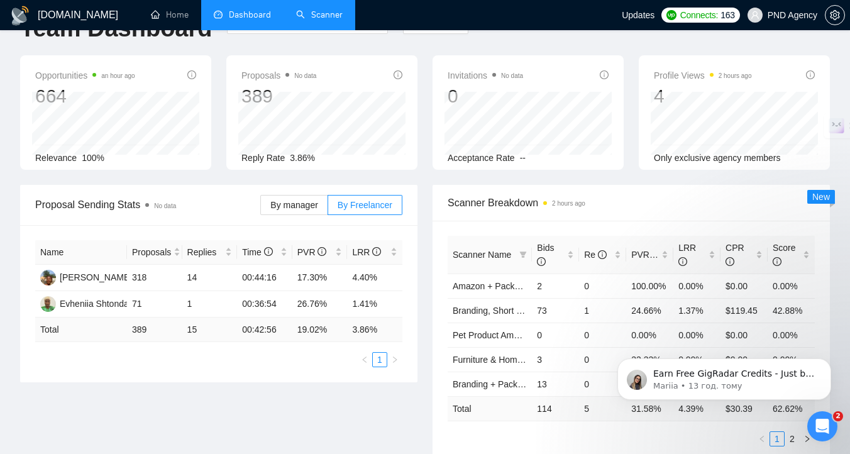
click at [319, 20] on link "Scanner" at bounding box center [319, 14] width 47 height 11
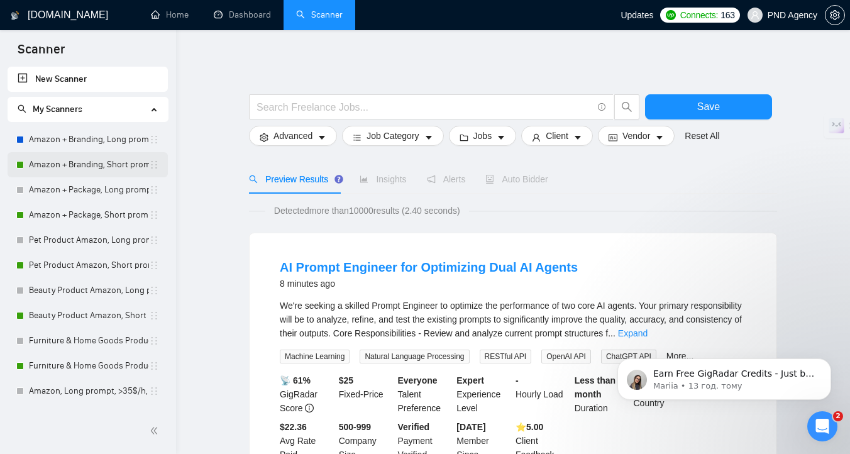
click at [89, 160] on link "Amazon + Branding, Short prompt, >35$/h, no agency" at bounding box center [89, 164] width 120 height 25
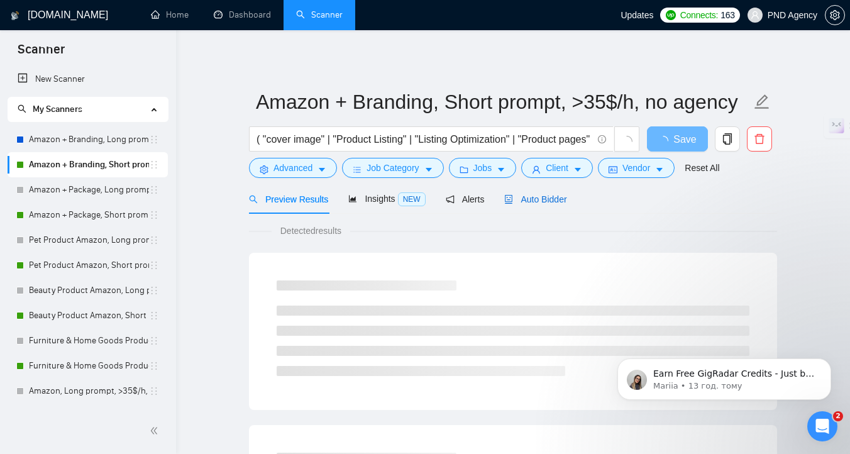
click at [551, 202] on span "Auto Bidder" at bounding box center [535, 199] width 62 height 10
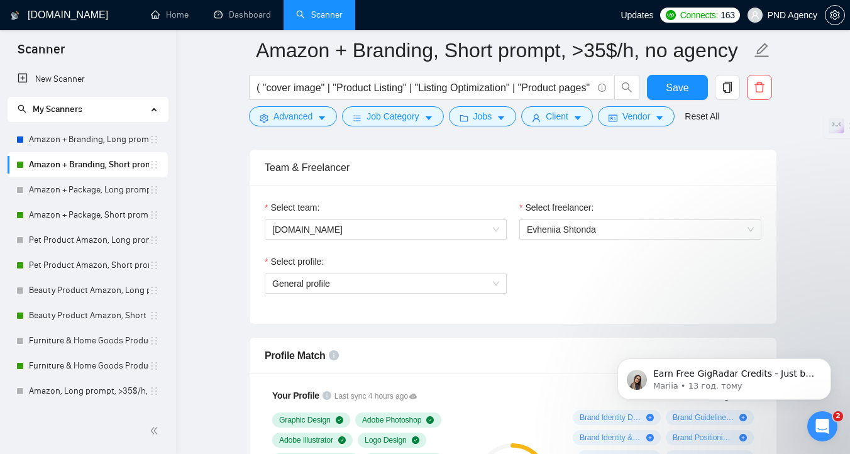
scroll to position [631, 0]
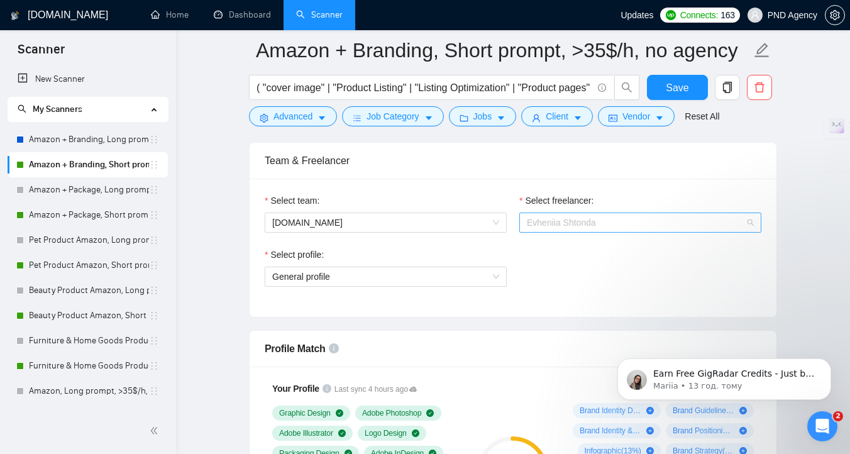
click at [607, 215] on span "Evheniia Shtonda" at bounding box center [640, 222] width 227 height 19
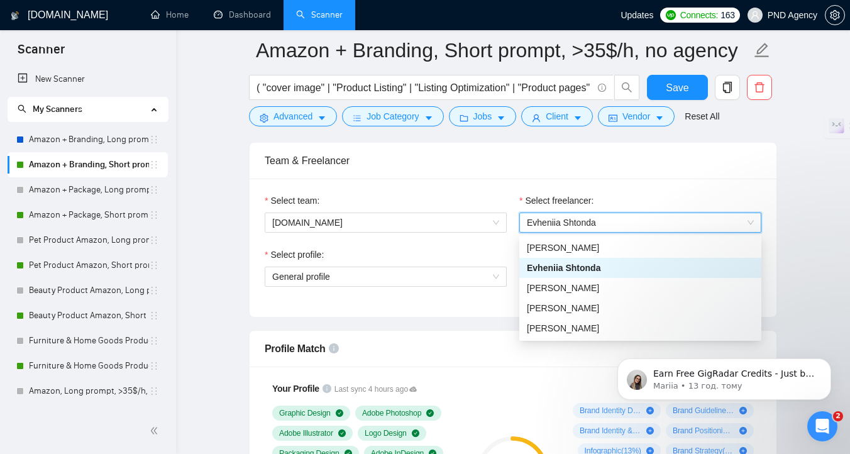
click at [448, 312] on div "Select team: [DOMAIN_NAME] Select freelancer: 1695009494905061376 [PERSON_NAME]…" at bounding box center [513, 248] width 527 height 138
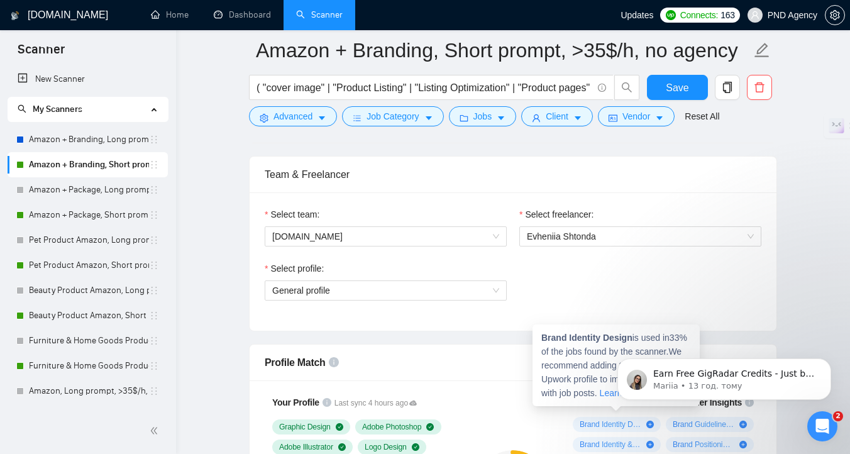
scroll to position [568, 0]
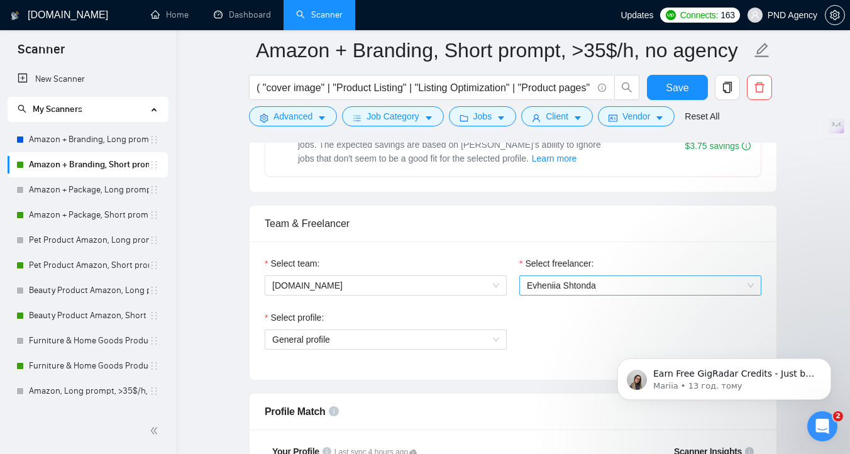
click at [624, 291] on span "Evheniia Shtonda" at bounding box center [640, 285] width 227 height 19
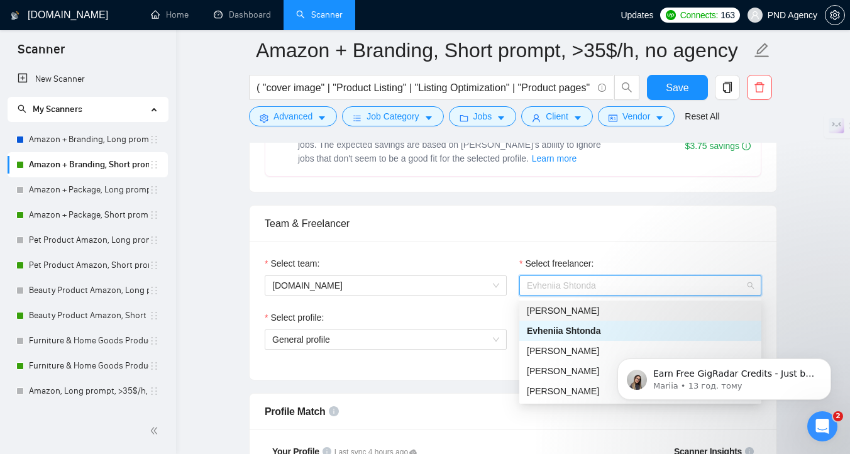
click at [621, 312] on div "[PERSON_NAME]" at bounding box center [640, 311] width 227 height 14
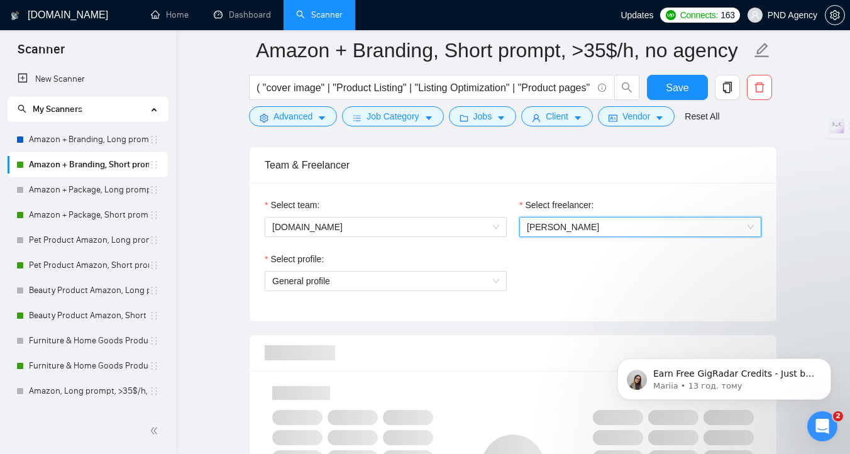
click at [613, 192] on div "Select team: [DOMAIN_NAME] Select freelancer: 1460718757750673408 [PERSON_NAME]…" at bounding box center [513, 252] width 527 height 138
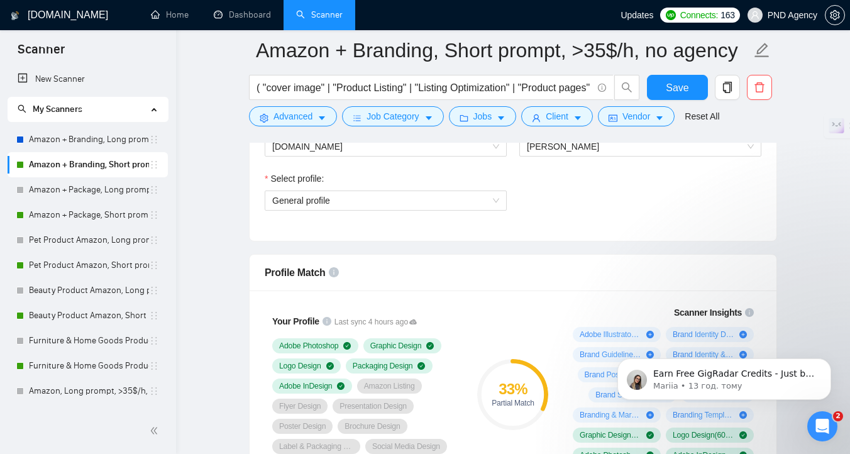
scroll to position [635, 0]
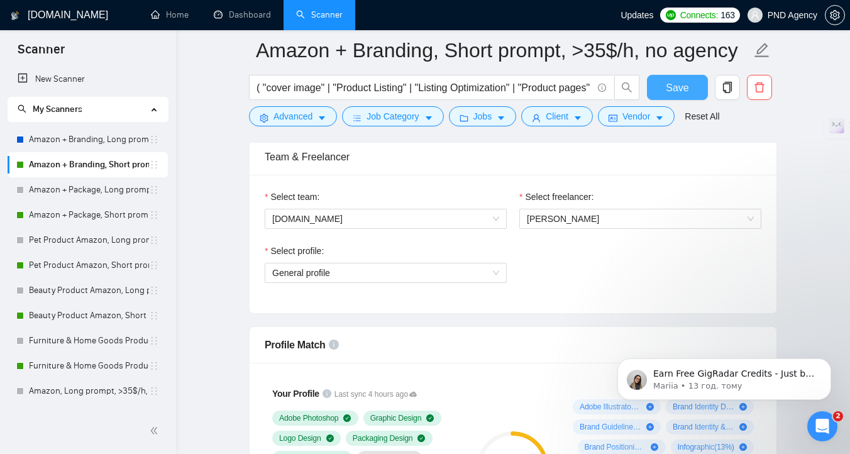
click at [667, 90] on span "Save" at bounding box center [677, 88] width 23 height 16
click at [93, 211] on link "Amazon + Package, Short prompt, >35$/h, no agency" at bounding box center [89, 214] width 120 height 25
click at [47, 214] on link "Amazon + Package, Short prompt, >35$/h, no agency" at bounding box center [89, 214] width 120 height 25
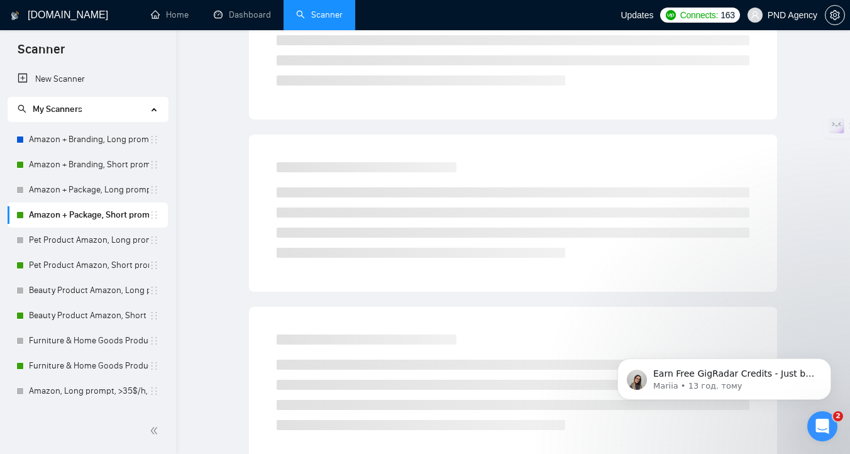
scroll to position [5, 0]
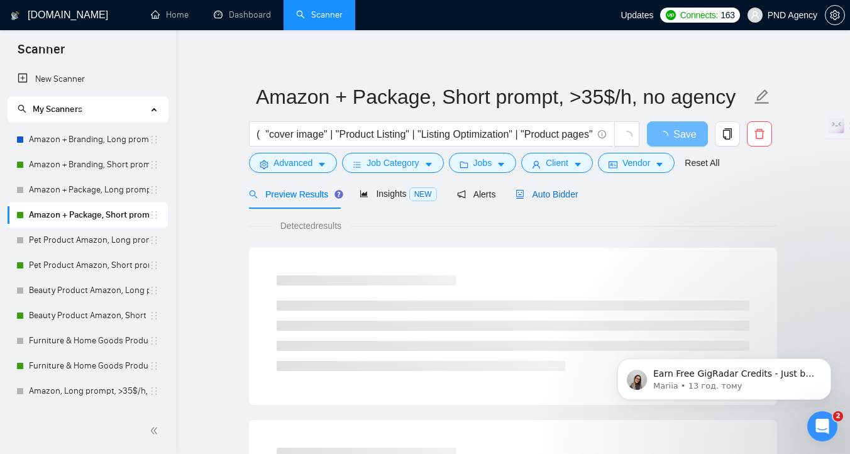
click at [567, 197] on span "Auto Bidder" at bounding box center [547, 194] width 62 height 10
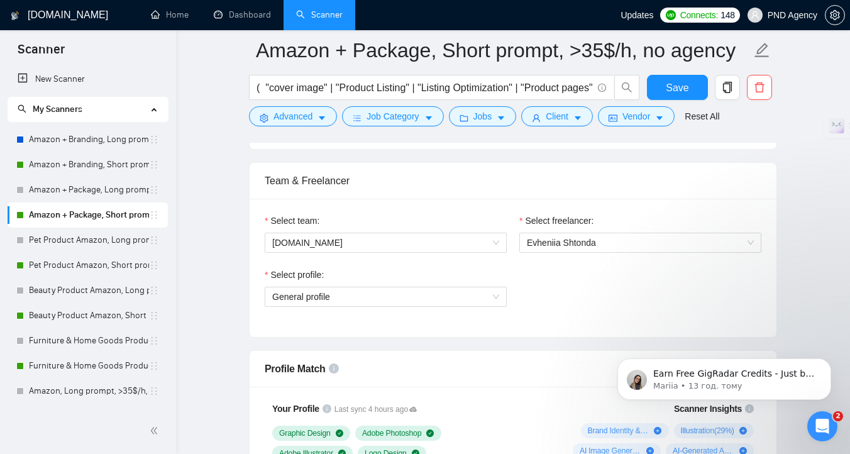
scroll to position [608, 0]
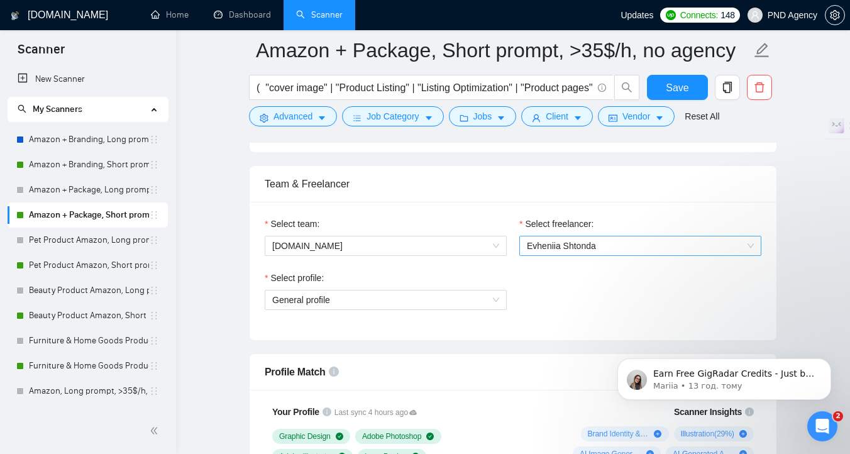
click at [609, 248] on span "Evheniia Shtonda" at bounding box center [640, 245] width 227 height 19
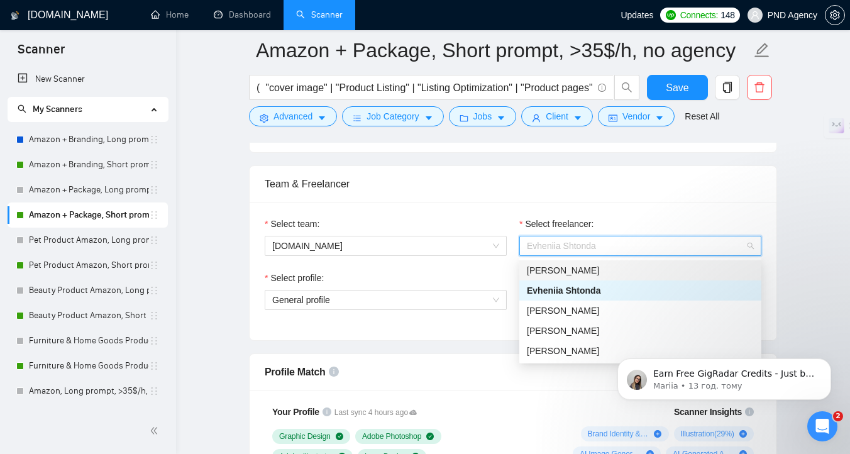
click at [612, 272] on div "[PERSON_NAME]" at bounding box center [640, 270] width 227 height 14
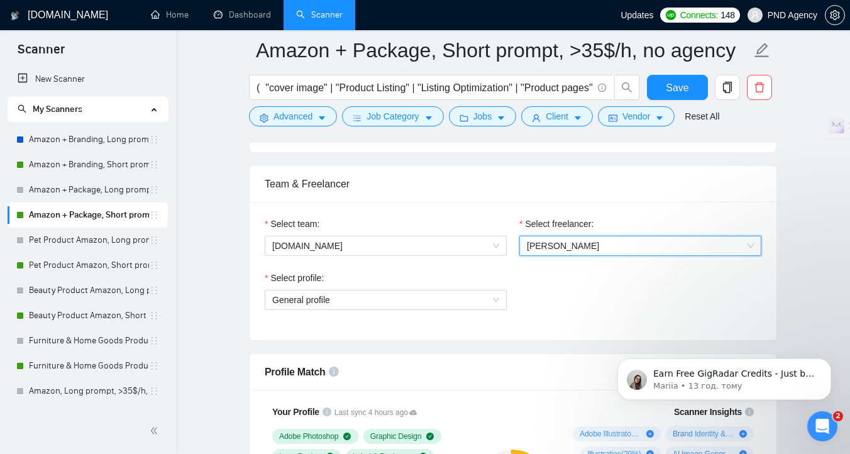
scroll to position [856, 0]
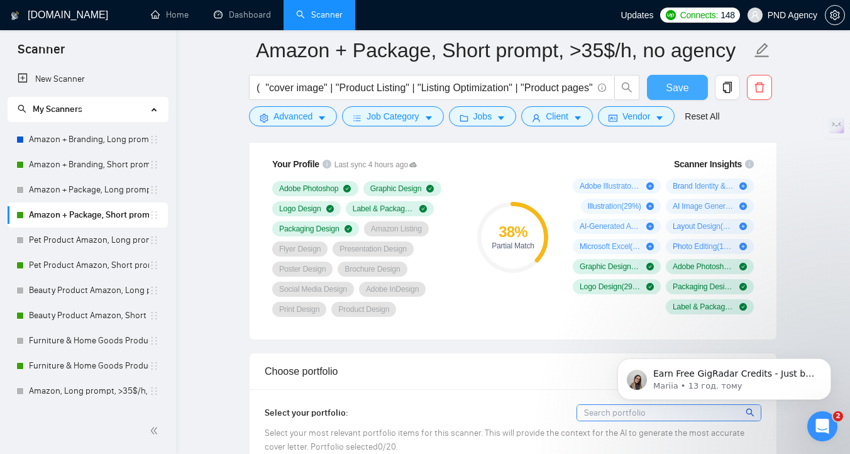
click at [688, 84] on span "Save" at bounding box center [677, 88] width 23 height 16
click at [66, 267] on link "Pet Product Amazon, Short prompt, >35$/h, no agency" at bounding box center [89, 265] width 120 height 25
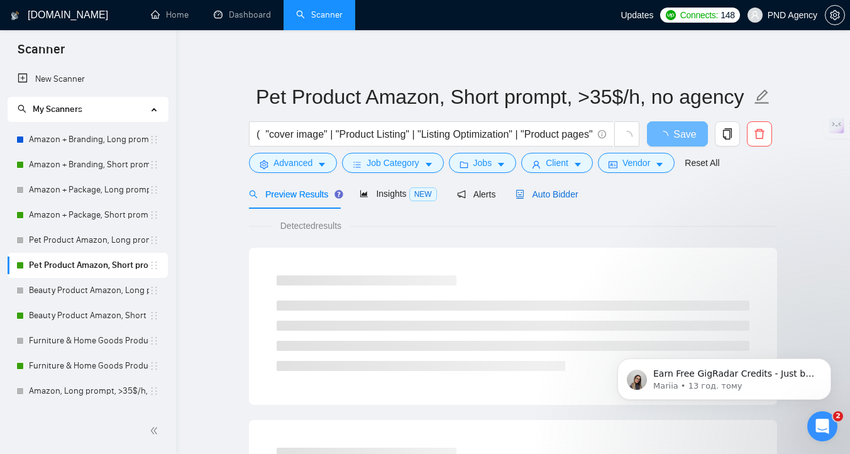
click at [556, 189] on span "Auto Bidder" at bounding box center [547, 194] width 62 height 10
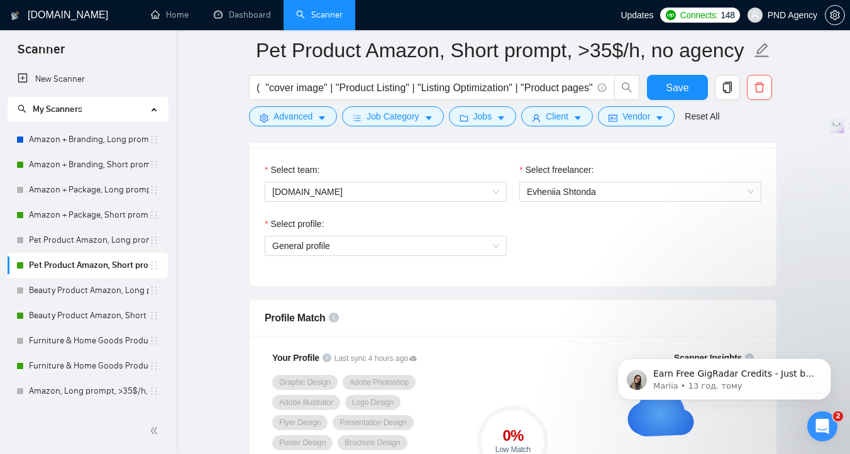
scroll to position [639, 0]
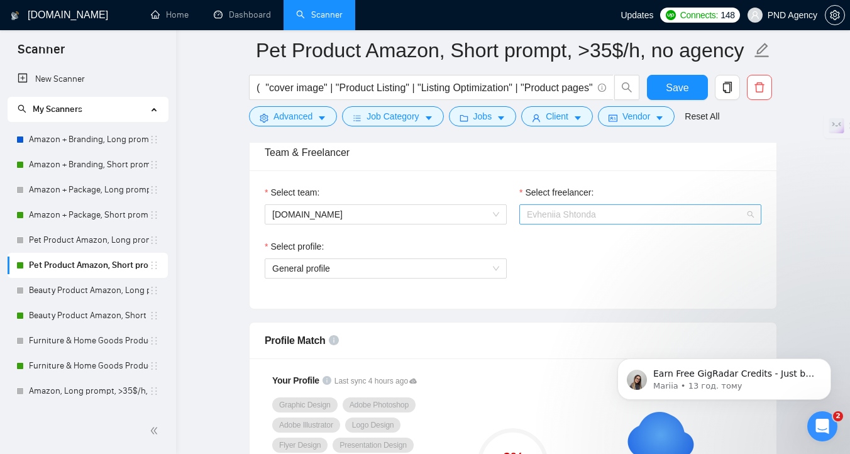
click at [597, 212] on span "Evheniia Shtonda" at bounding box center [640, 214] width 227 height 19
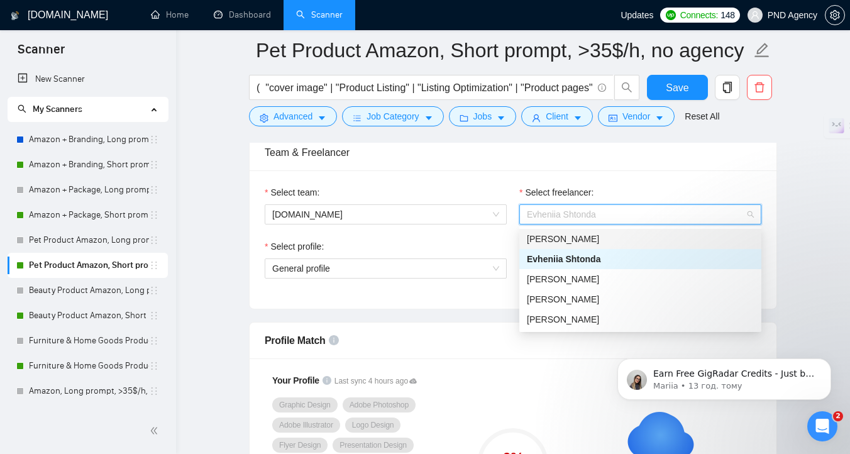
click at [597, 240] on div "[PERSON_NAME]" at bounding box center [640, 239] width 227 height 14
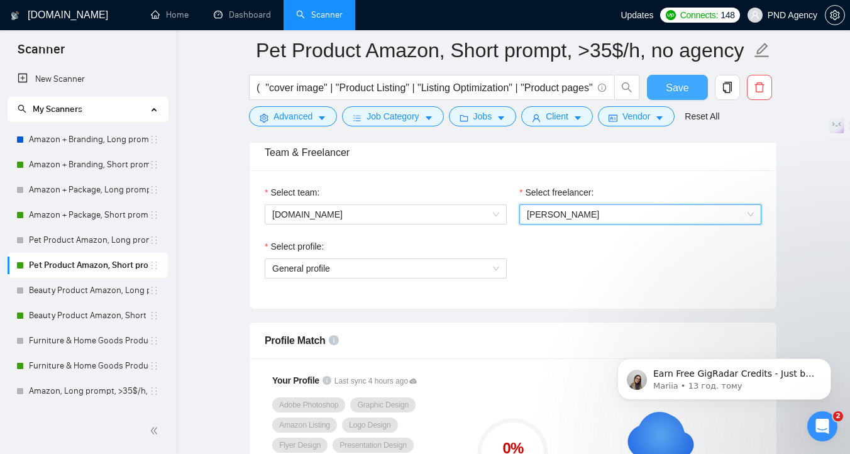
click at [675, 87] on span "Save" at bounding box center [677, 88] width 23 height 16
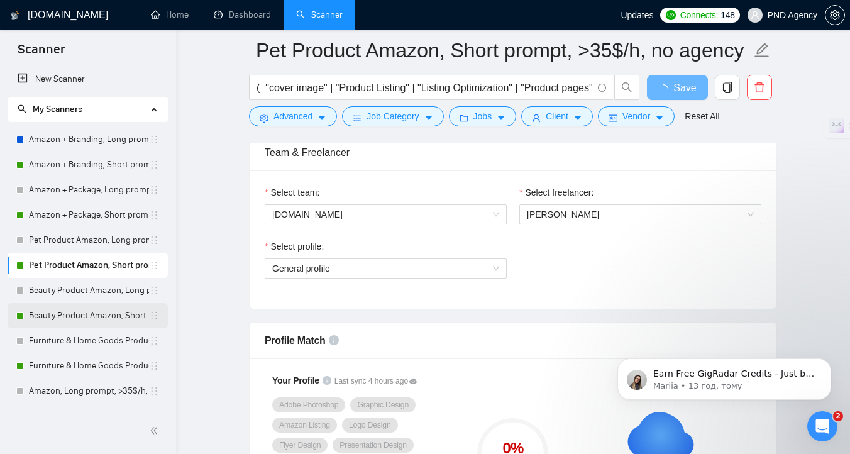
click at [91, 314] on link "Beauty Product Amazon, Short prompt, >35$/h, no agency" at bounding box center [89, 315] width 120 height 25
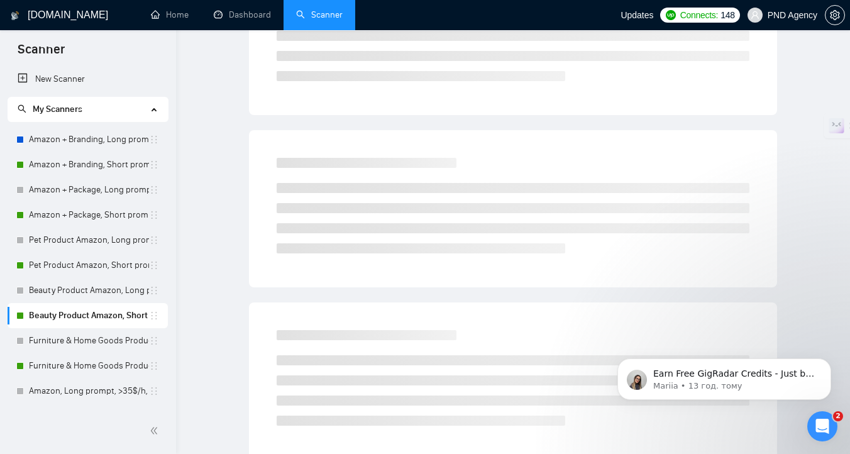
scroll to position [5, 0]
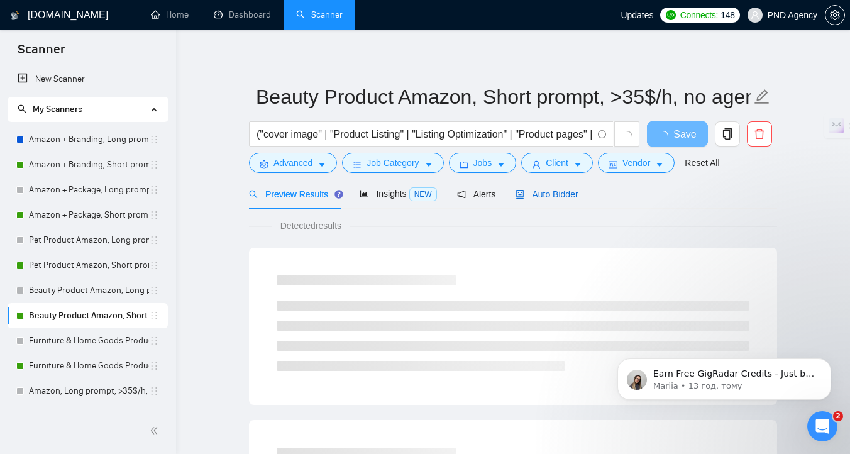
click at [556, 192] on span "Auto Bidder" at bounding box center [547, 194] width 62 height 10
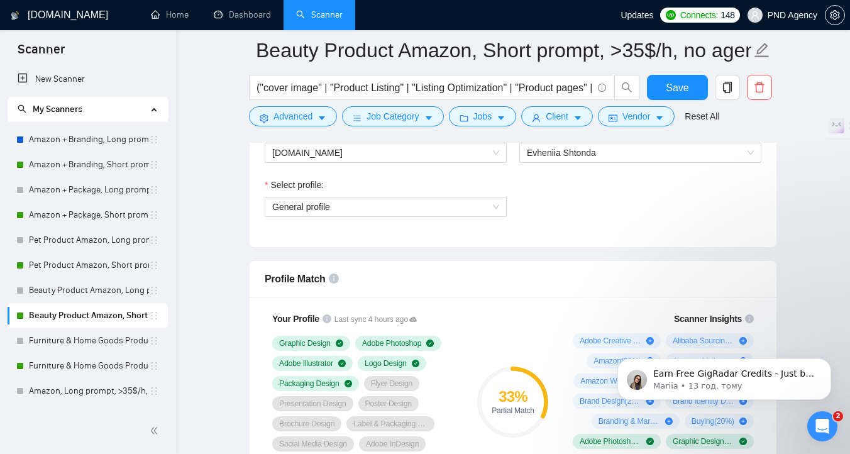
scroll to position [595, 0]
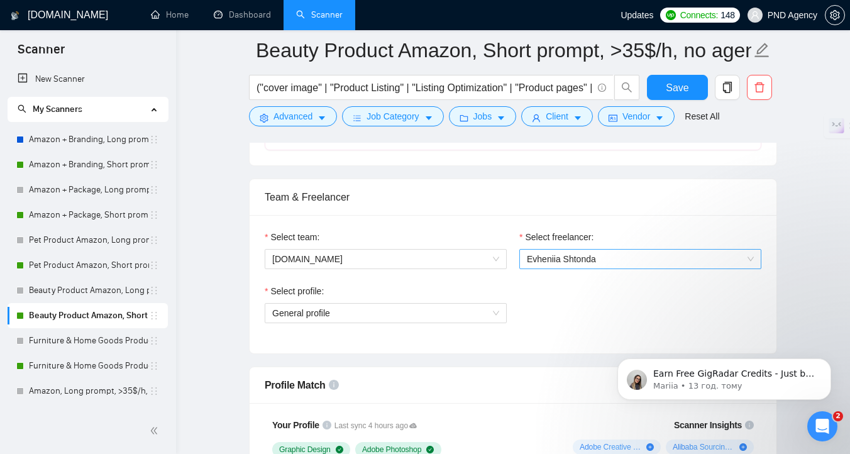
click at [583, 259] on span "Evheniia Shtonda" at bounding box center [561, 259] width 69 height 10
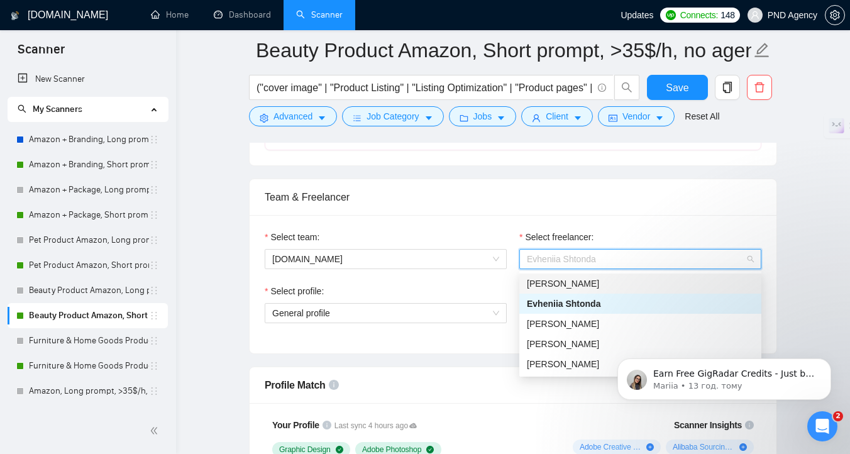
click at [585, 285] on div "[PERSON_NAME]" at bounding box center [640, 284] width 227 height 14
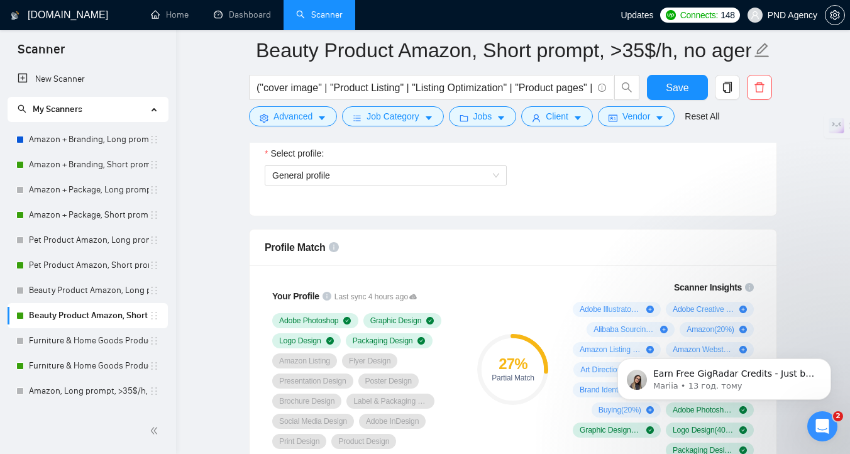
scroll to position [794, 0]
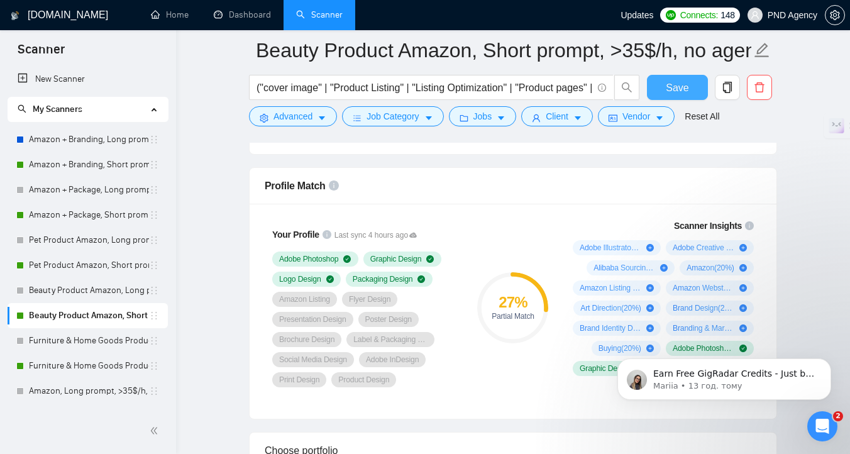
click at [675, 89] on span "Save" at bounding box center [677, 88] width 23 height 16
click at [53, 353] on link "Furniture & Home Goods Product Amazon, Short prompt, >35$/h, no agency" at bounding box center [89, 365] width 120 height 25
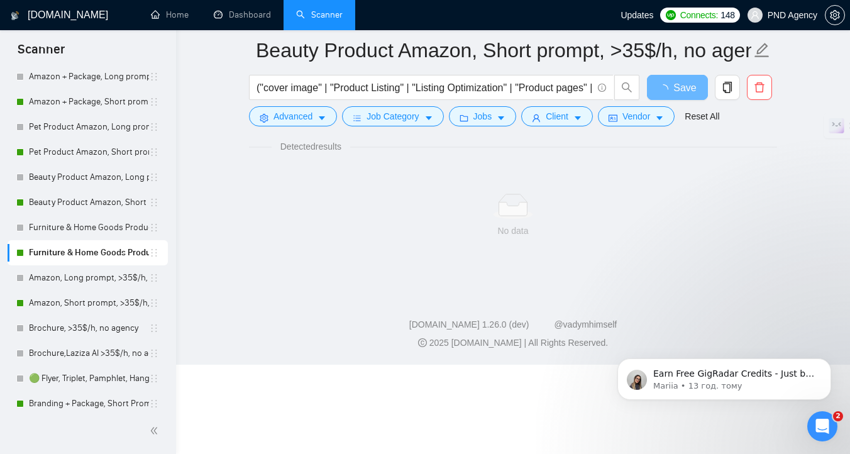
scroll to position [5, 0]
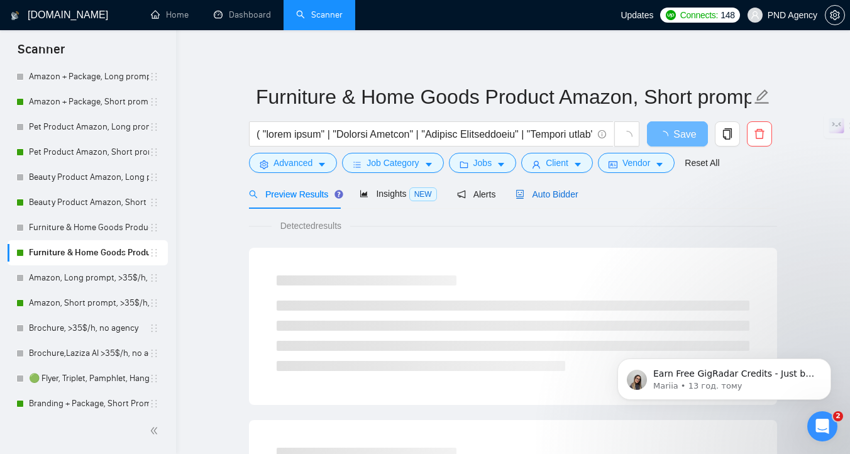
click at [571, 191] on span "Auto Bidder" at bounding box center [547, 194] width 62 height 10
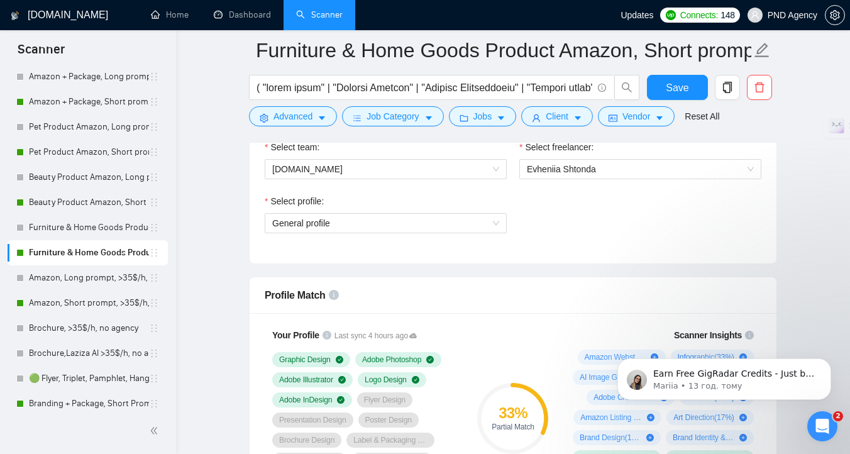
scroll to position [634, 0]
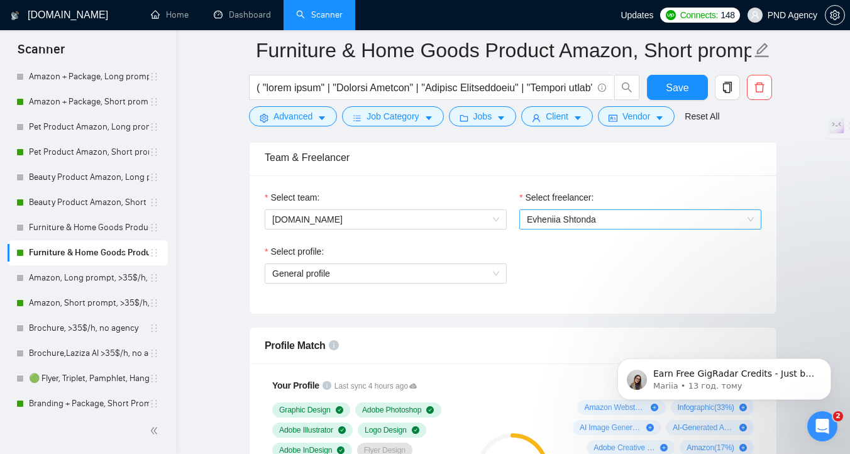
click at [623, 226] on span "Evheniia Shtonda" at bounding box center [640, 219] width 227 height 19
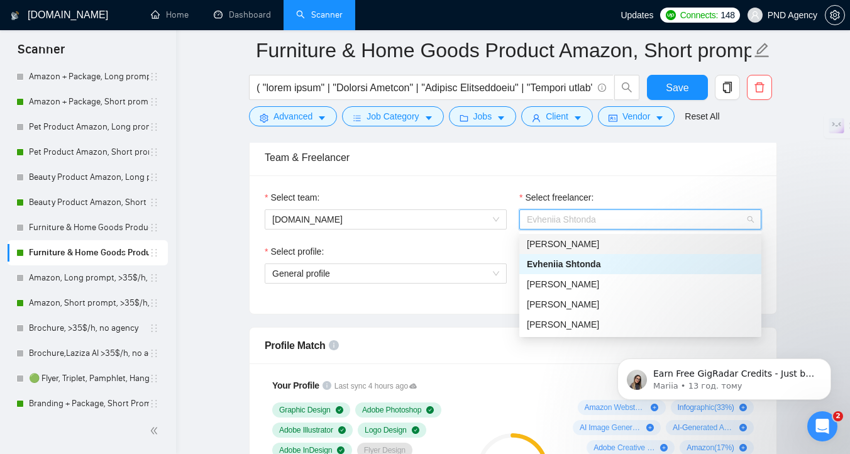
click at [623, 241] on div "[PERSON_NAME]" at bounding box center [640, 244] width 227 height 14
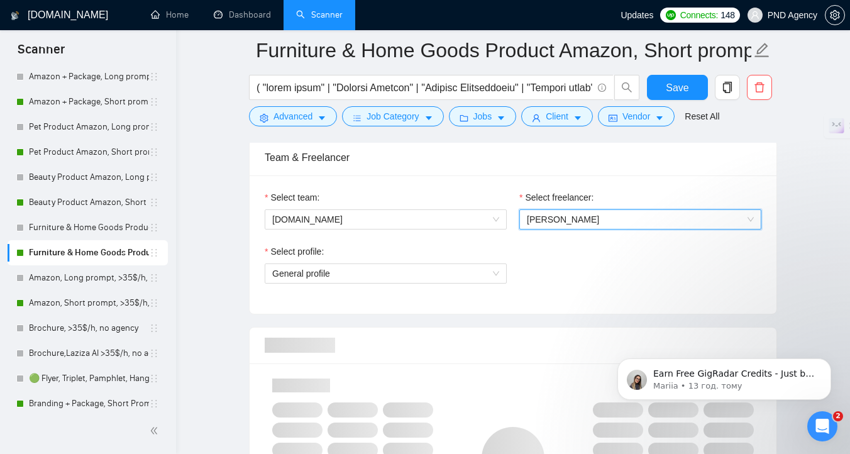
scroll to position [759, 0]
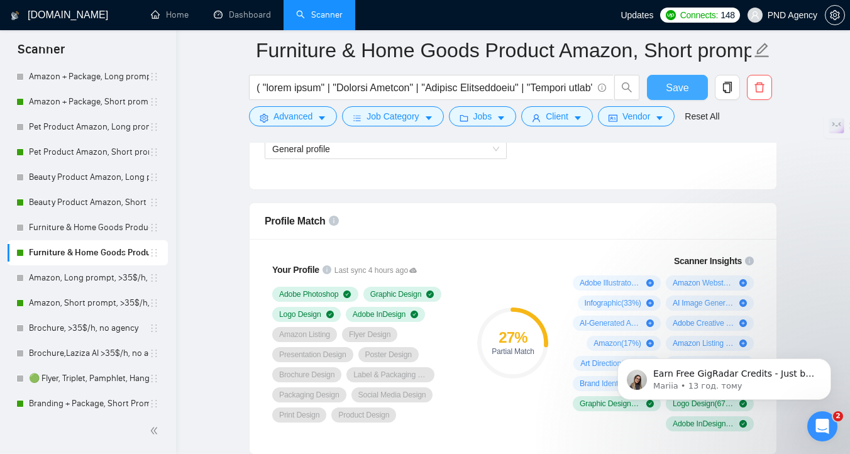
click at [671, 93] on span "Save" at bounding box center [677, 88] width 23 height 16
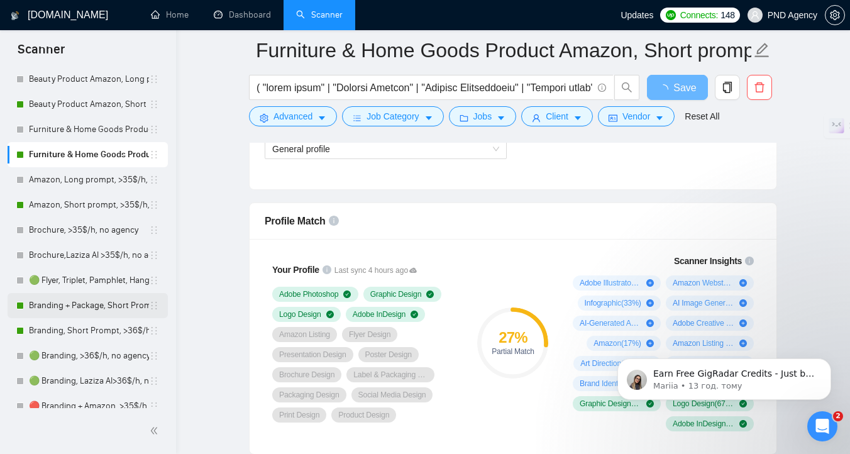
click at [83, 308] on link "Branding + Package, Short Prompt, >36$/h, no agency" at bounding box center [89, 305] width 120 height 25
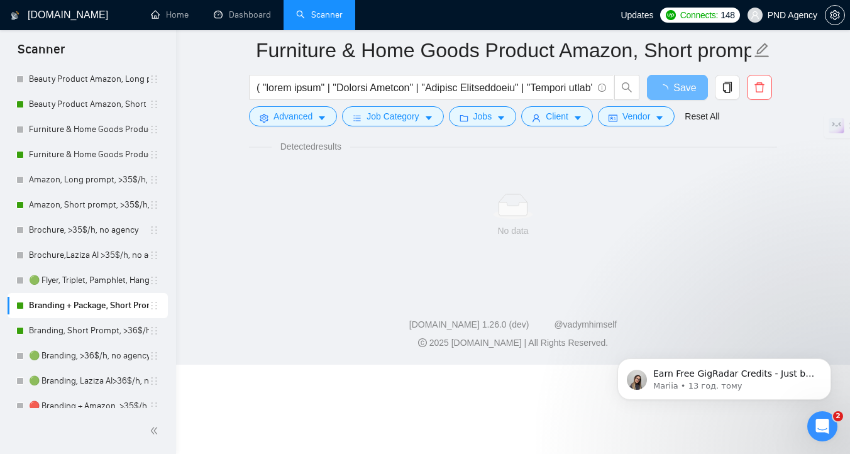
scroll to position [5, 0]
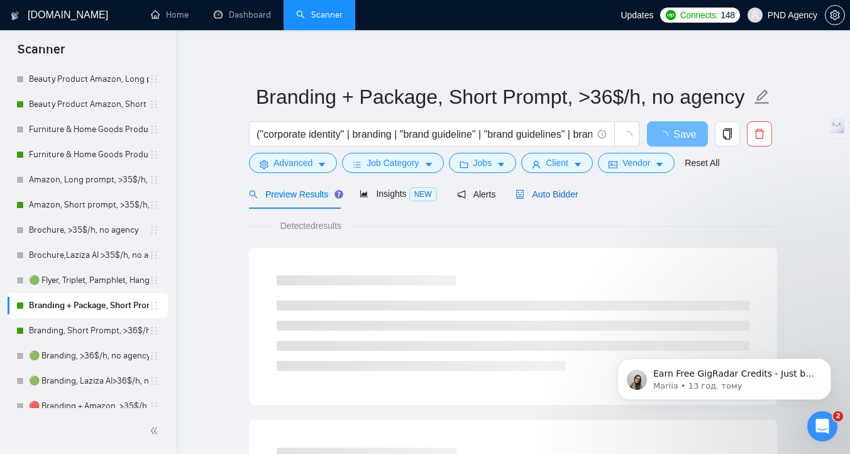
click at [548, 195] on span "Auto Bidder" at bounding box center [547, 194] width 62 height 10
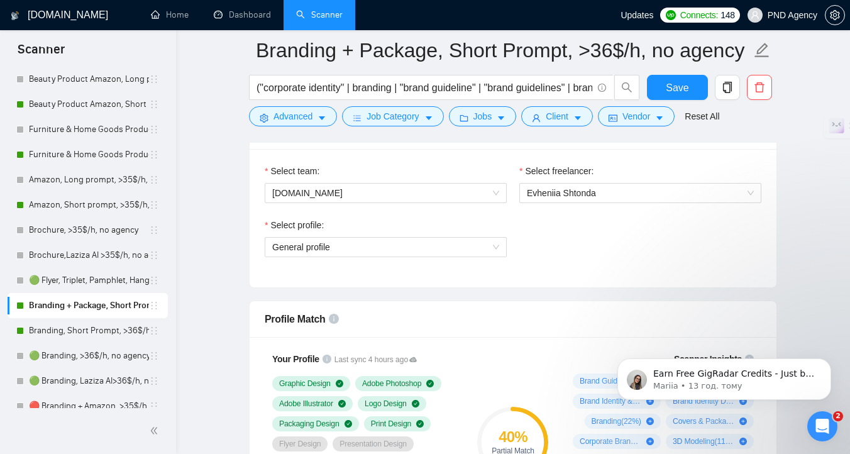
scroll to position [641, 0]
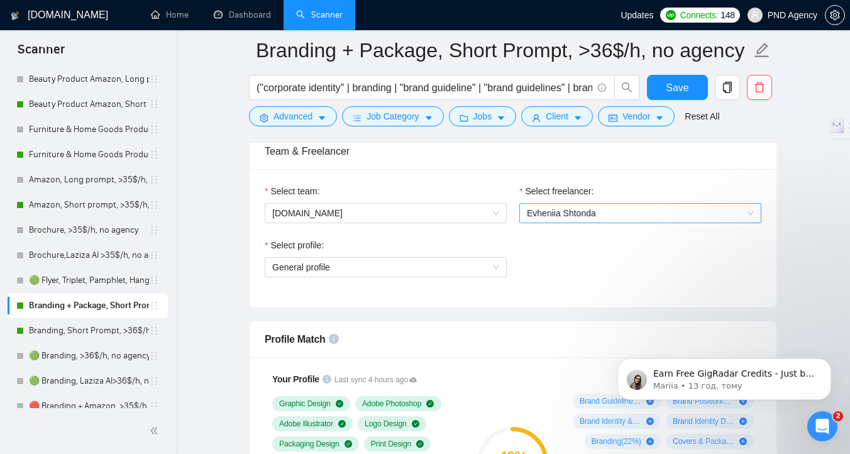
click at [541, 211] on span "Evheniia Shtonda" at bounding box center [561, 213] width 69 height 10
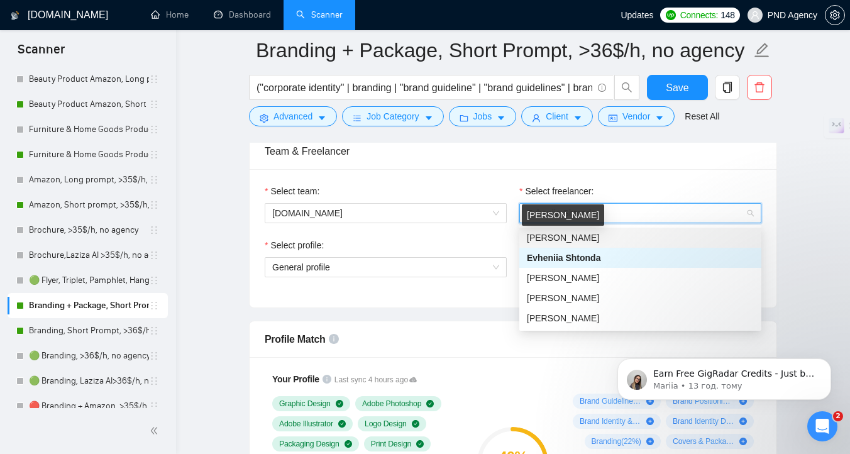
click at [541, 239] on span "[PERSON_NAME]" at bounding box center [563, 238] width 72 height 10
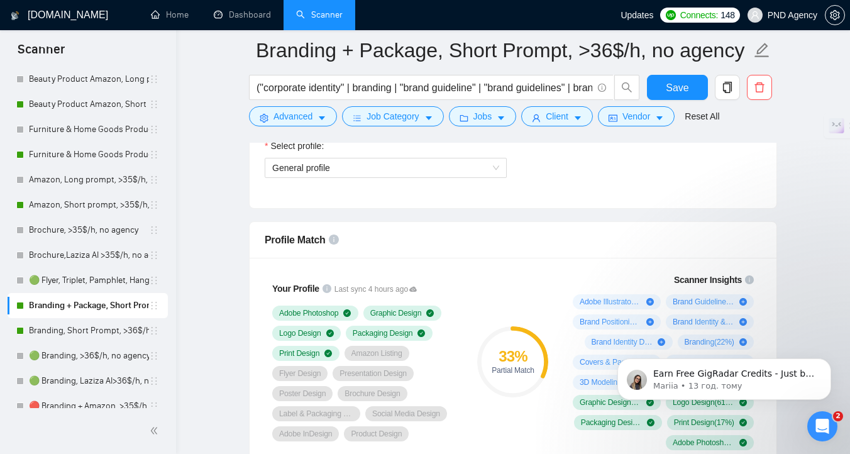
scroll to position [745, 0]
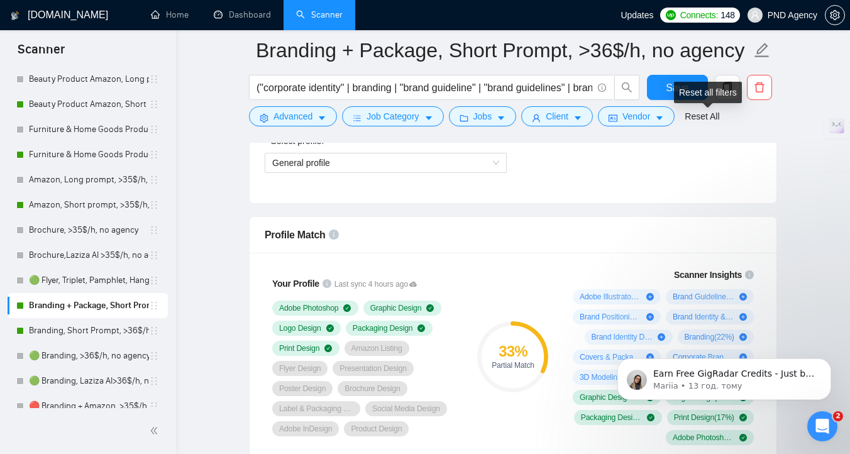
click at [678, 89] on div "Reset all filters" at bounding box center [708, 92] width 68 height 21
click at [656, 82] on button "Save" at bounding box center [677, 87] width 61 height 25
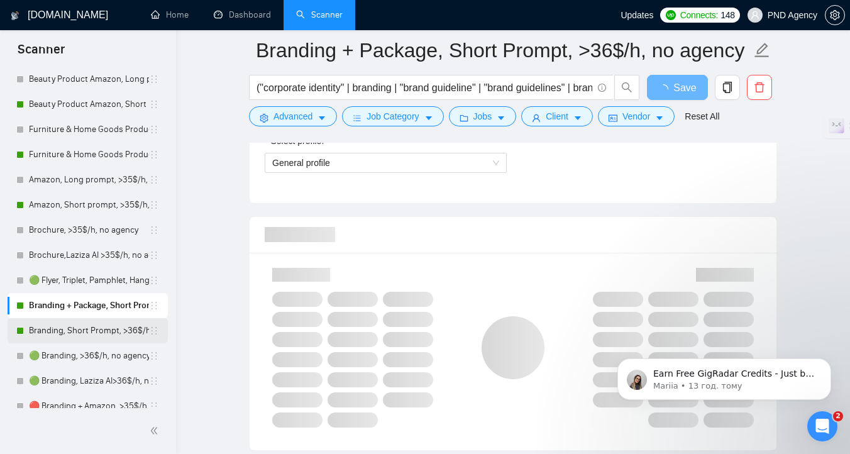
click at [74, 338] on link "Branding, Short Prompt, >36$/h, no agency" at bounding box center [89, 330] width 120 height 25
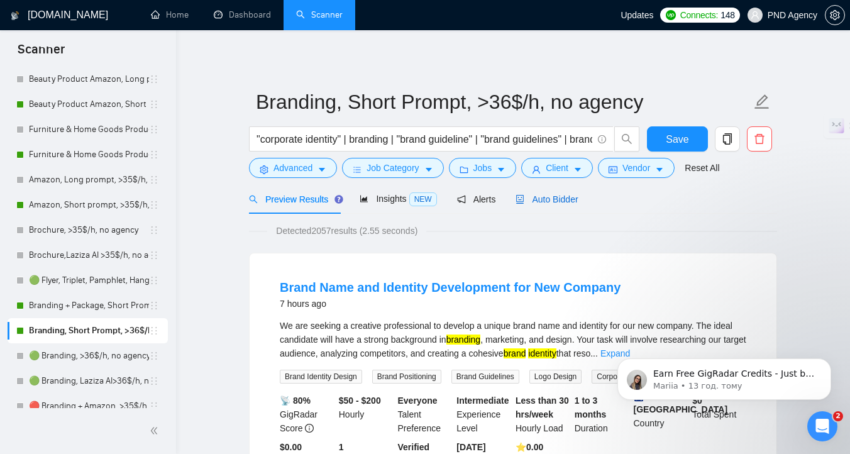
click at [551, 201] on span "Auto Bidder" at bounding box center [547, 199] width 62 height 10
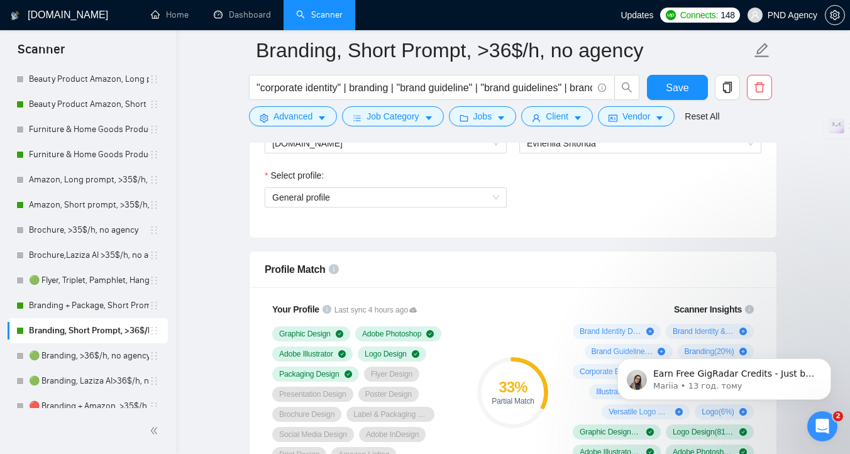
scroll to position [694, 0]
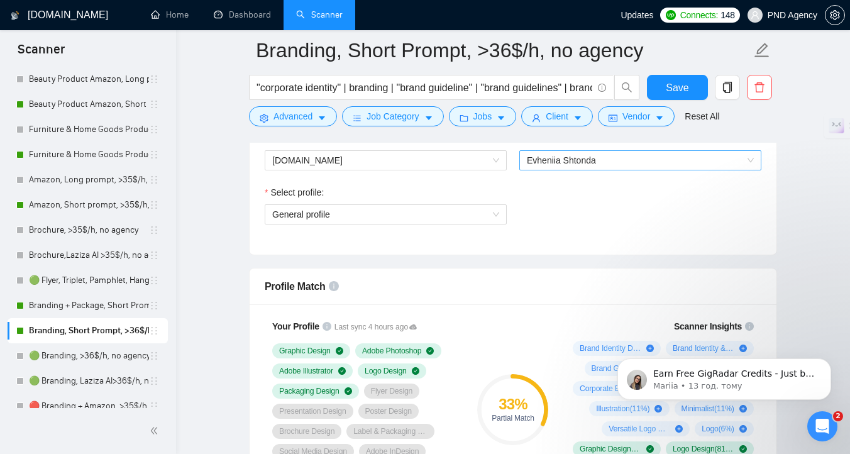
click at [558, 160] on span "Evheniia Shtonda" at bounding box center [561, 160] width 69 height 10
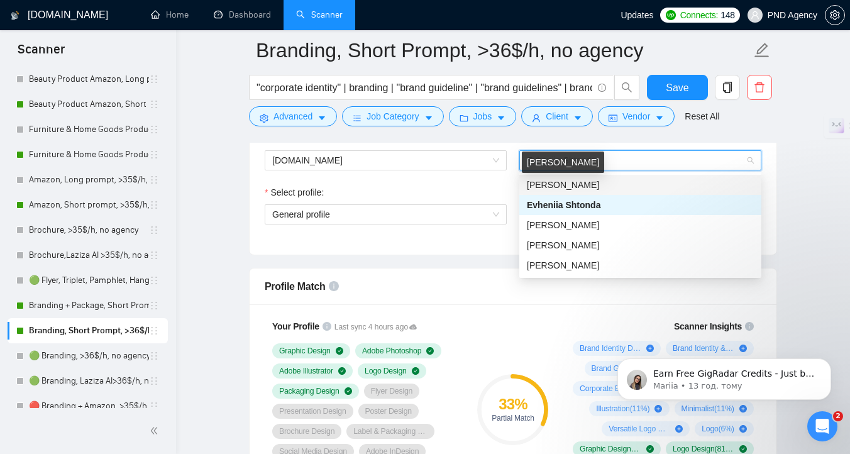
click at [559, 192] on div "[PERSON_NAME]" at bounding box center [640, 185] width 242 height 20
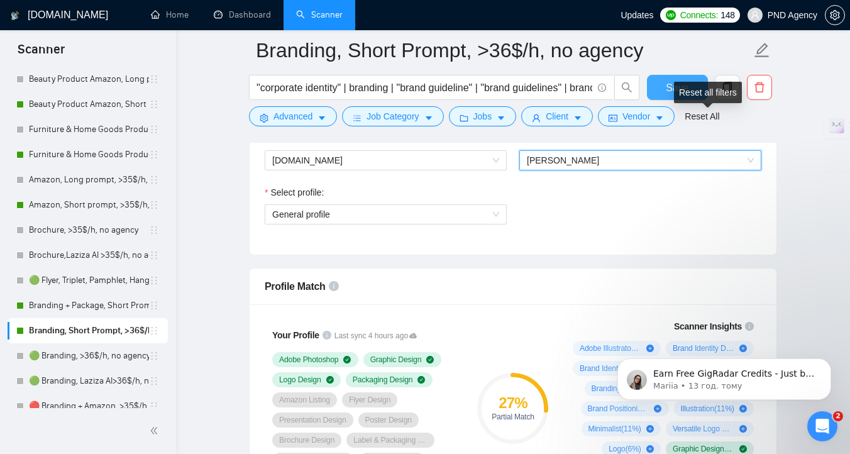
click at [672, 96] on button "Save" at bounding box center [677, 87] width 61 height 25
click at [651, 86] on button "Save" at bounding box center [677, 87] width 61 height 25
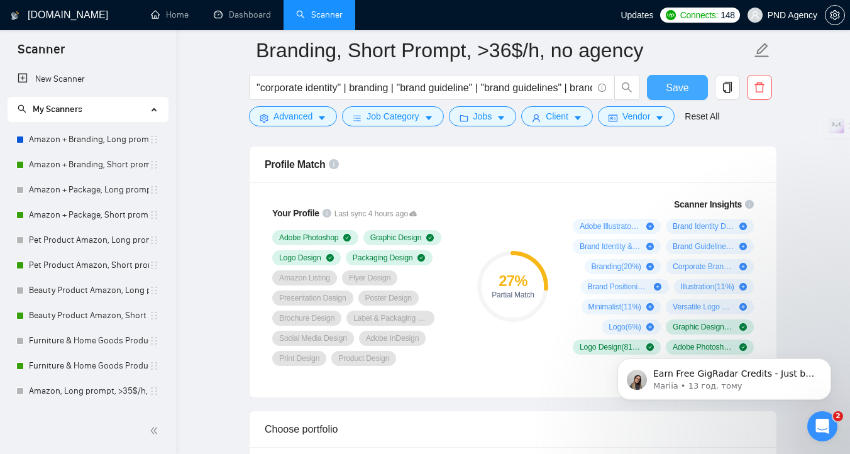
scroll to position [817, 0]
